Goal: Information Seeking & Learning: Learn about a topic

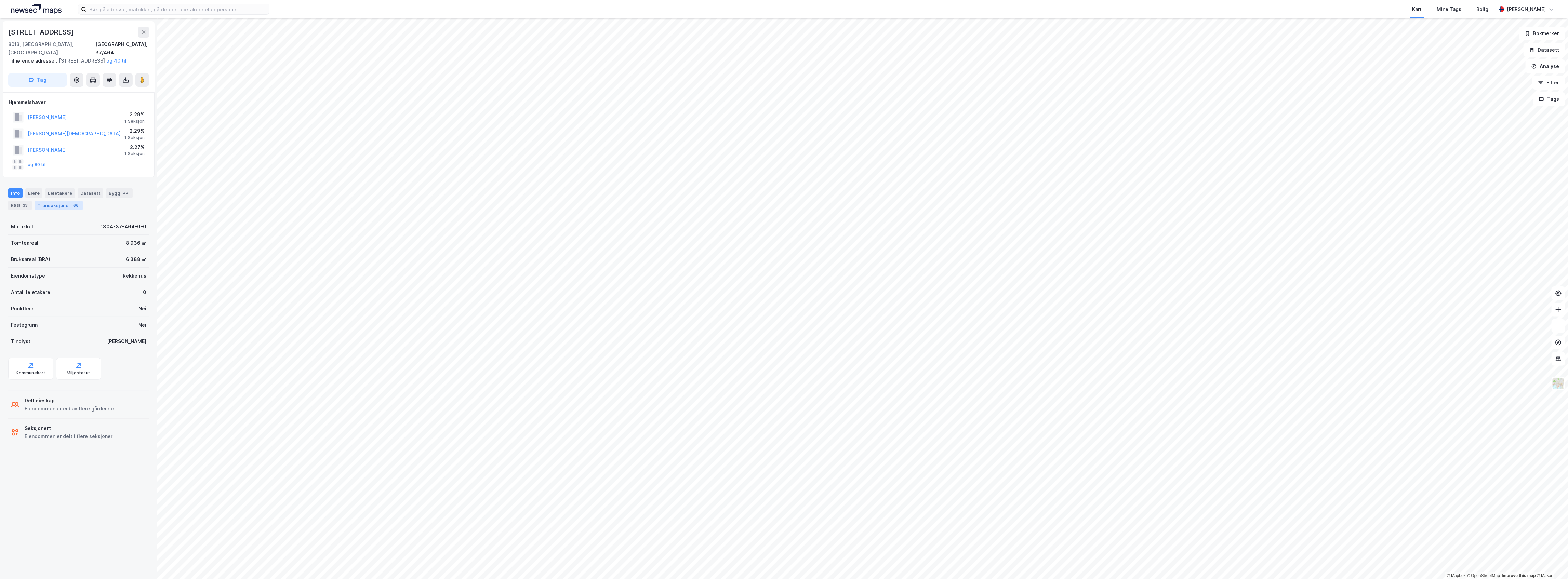
click at [52, 206] on div "Transaksjoner 66" at bounding box center [59, 206] width 48 height 10
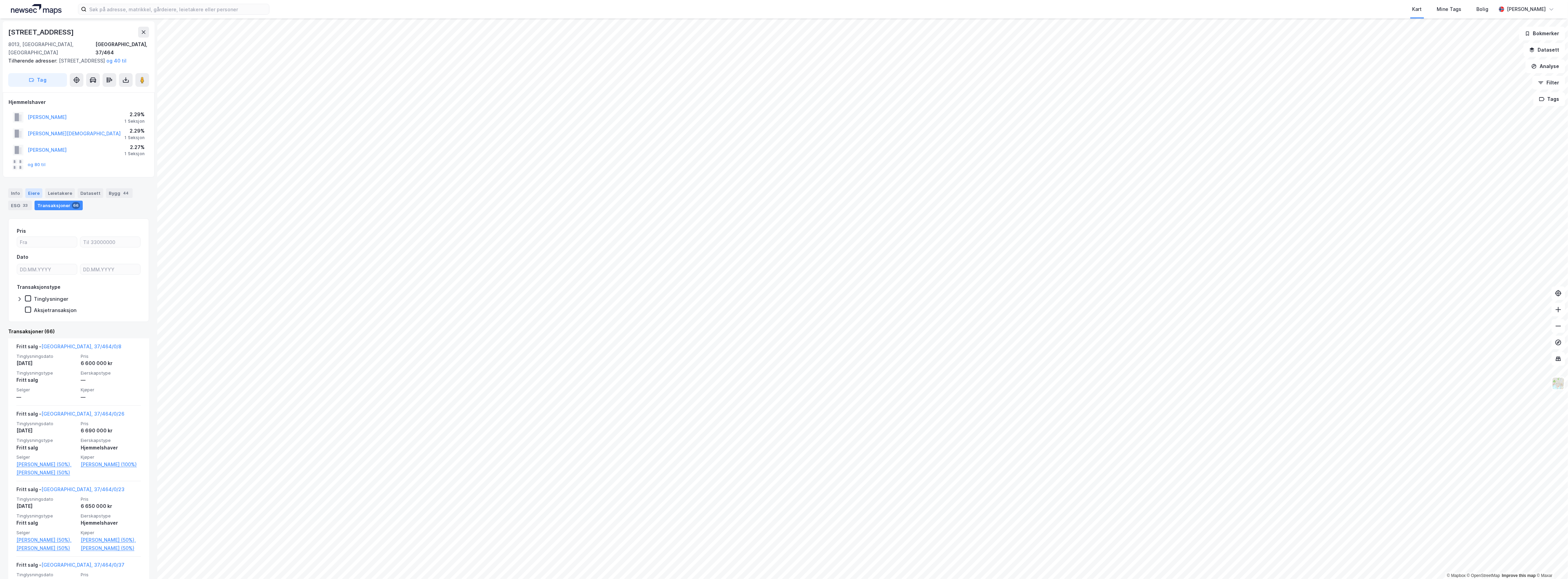
click at [30, 195] on div "Eiere" at bounding box center [34, 193] width 17 height 10
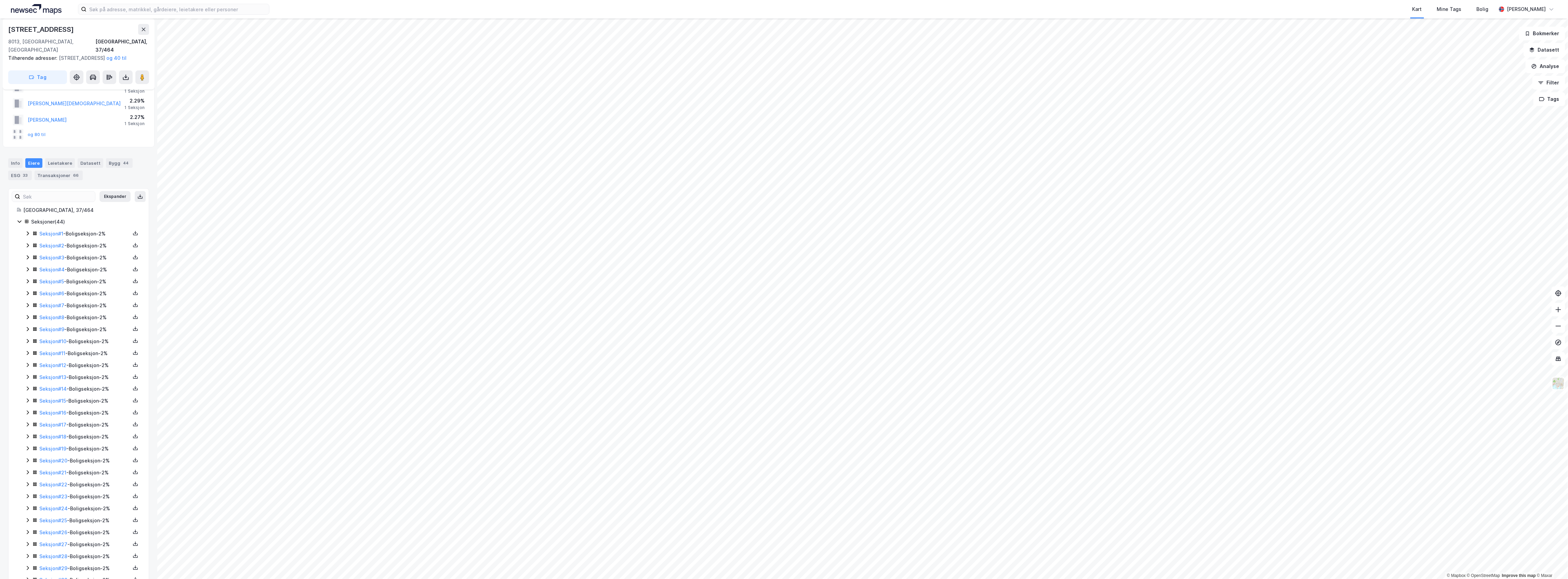
scroll to position [45, 0]
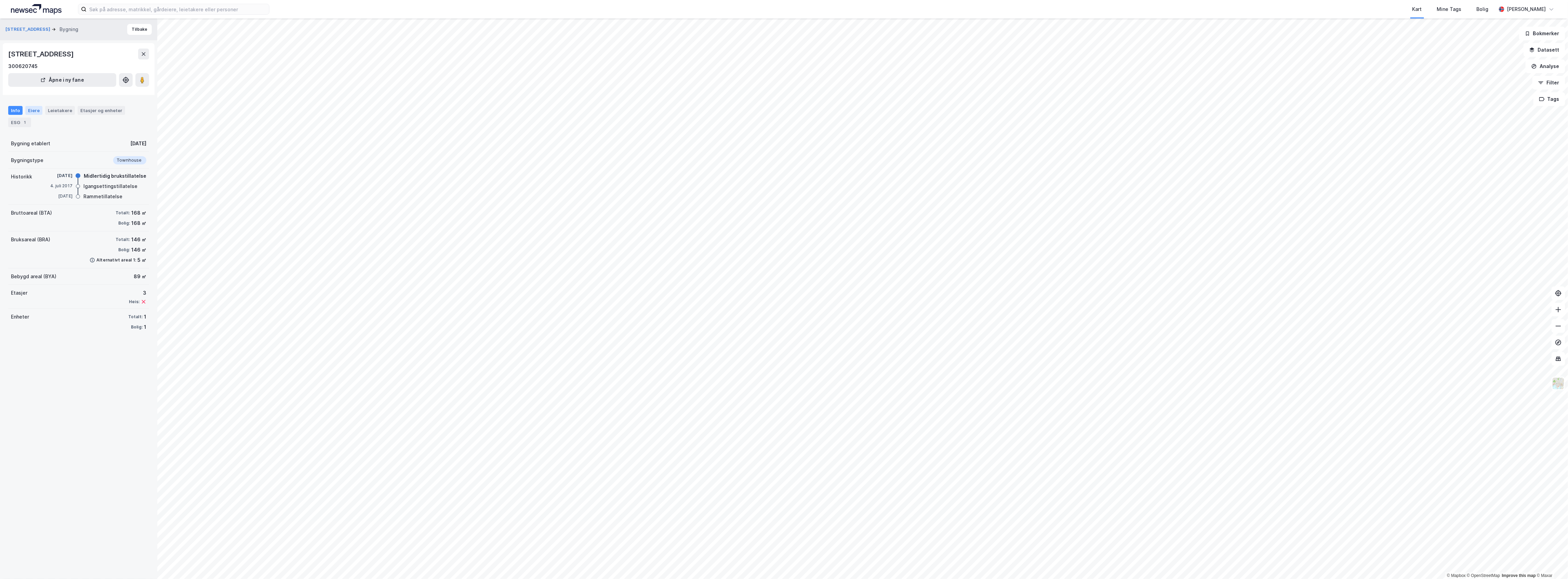
click at [39, 107] on div "Eiere" at bounding box center [34, 110] width 17 height 9
click at [17, 170] on icon at bounding box center [20, 170] width 6 height 6
click at [17, 158] on icon at bounding box center [20, 158] width 6 height 6
click at [21, 175] on div "[GEOGRAPHIC_DATA], 37/464/0/7" at bounding box center [79, 170] width 124 height 8
click at [20, 172] on icon at bounding box center [20, 170] width 6 height 6
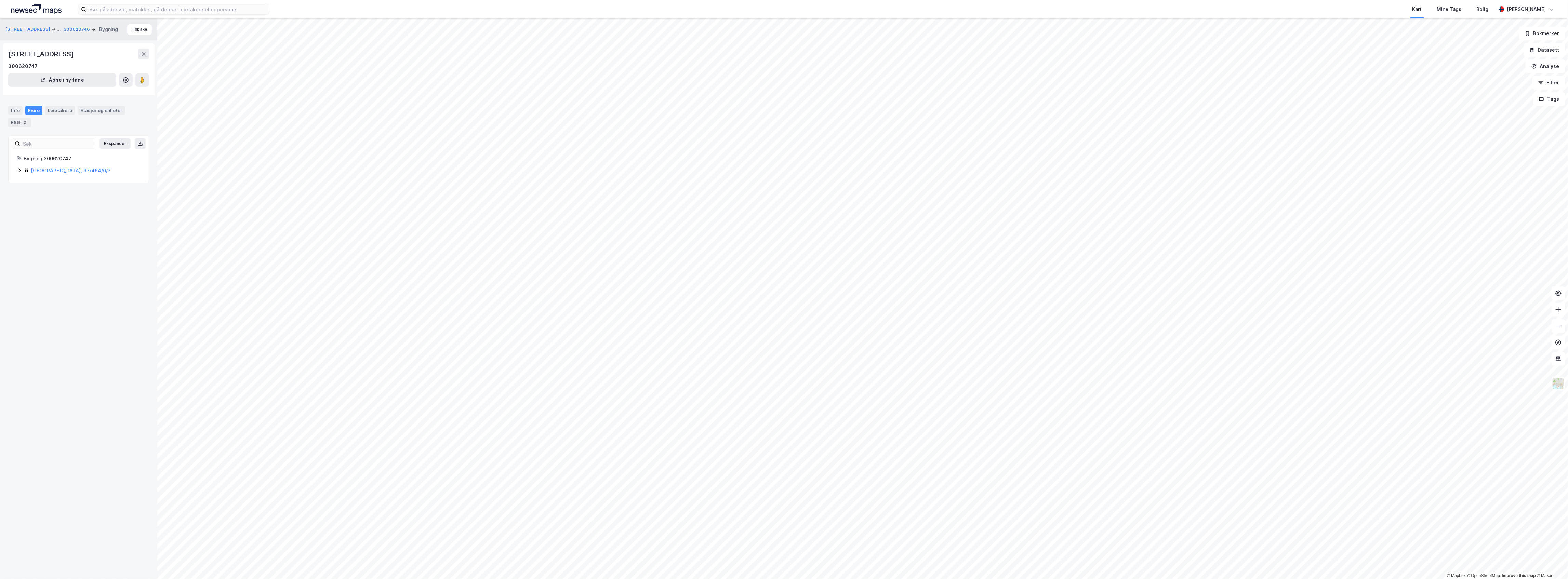
click at [20, 172] on icon at bounding box center [20, 170] width 6 height 6
click at [19, 171] on icon at bounding box center [20, 170] width 6 height 6
click at [17, 168] on icon at bounding box center [20, 170] width 6 height 6
click at [21, 159] on icon at bounding box center [20, 158] width 6 height 6
click at [16, 168] on div "Bygning 300620741 [GEOGRAPHIC_DATA], 37/464/0/1" at bounding box center [79, 165] width 140 height 21
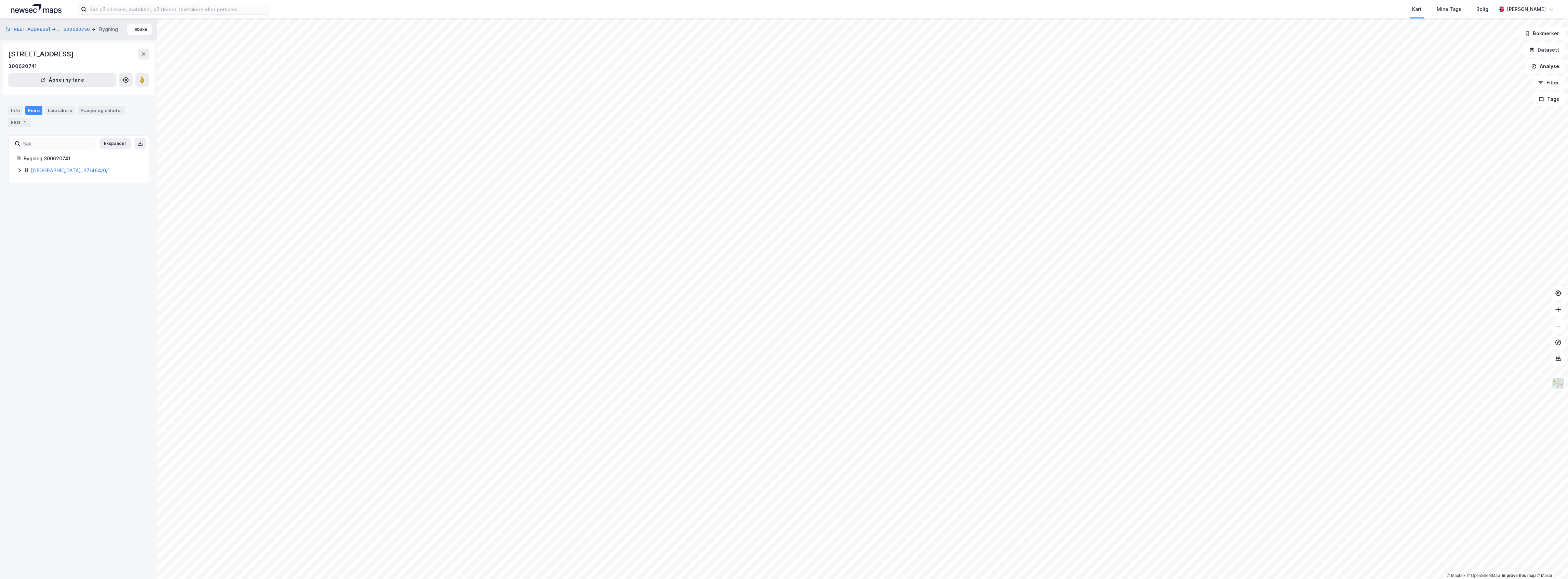
click at [18, 168] on icon at bounding box center [20, 170] width 6 height 6
click at [21, 174] on div "[GEOGRAPHIC_DATA], 37/464/0/2" at bounding box center [79, 170] width 124 height 8
click at [23, 158] on div "[GEOGRAPHIC_DATA], 37/464/0/3" at bounding box center [79, 158] width 124 height 8
click at [22, 158] on icon at bounding box center [20, 158] width 6 height 6
click at [23, 171] on div "[GEOGRAPHIC_DATA], 37/464/0/11" at bounding box center [79, 170] width 124 height 8
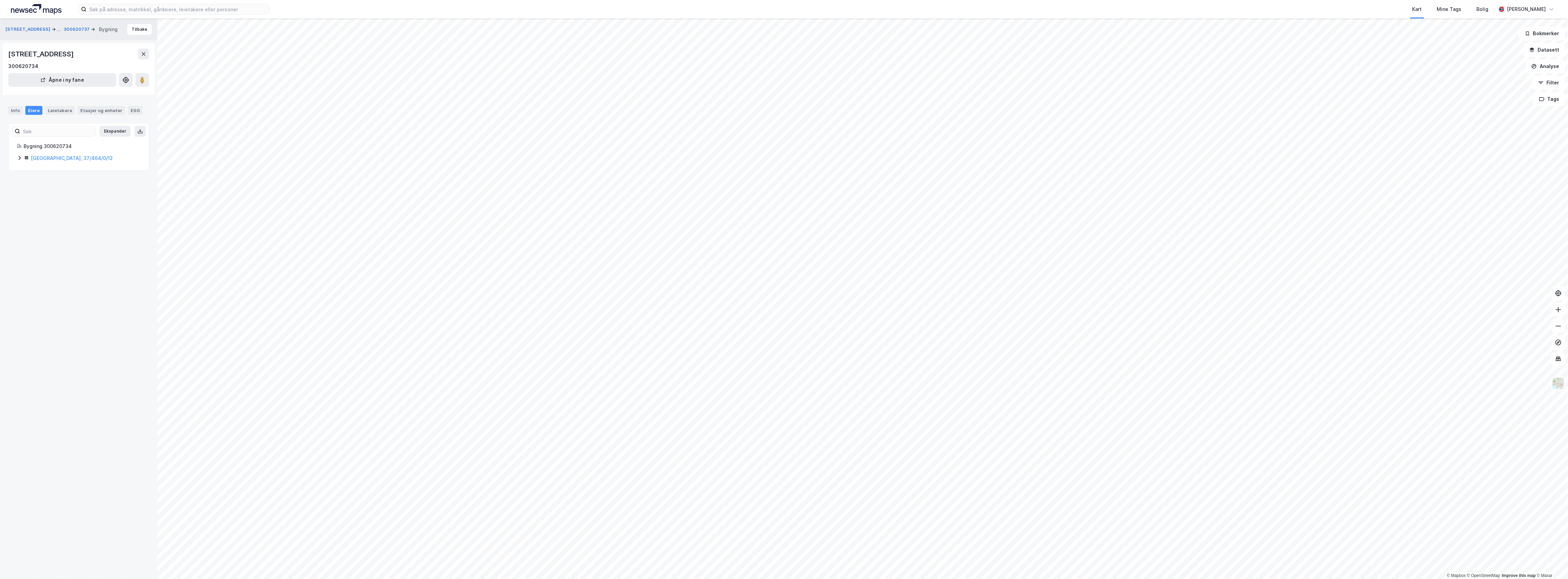
click at [17, 155] on div "[GEOGRAPHIC_DATA], 37/464/0/12" at bounding box center [79, 158] width 124 height 8
click at [21, 168] on icon at bounding box center [20, 170] width 6 height 6
click at [21, 155] on icon at bounding box center [20, 158] width 6 height 6
click at [144, 77] on image at bounding box center [142, 80] width 4 height 7
click at [144, 81] on image at bounding box center [142, 80] width 4 height 7
